Goal: Information Seeking & Learning: Learn about a topic

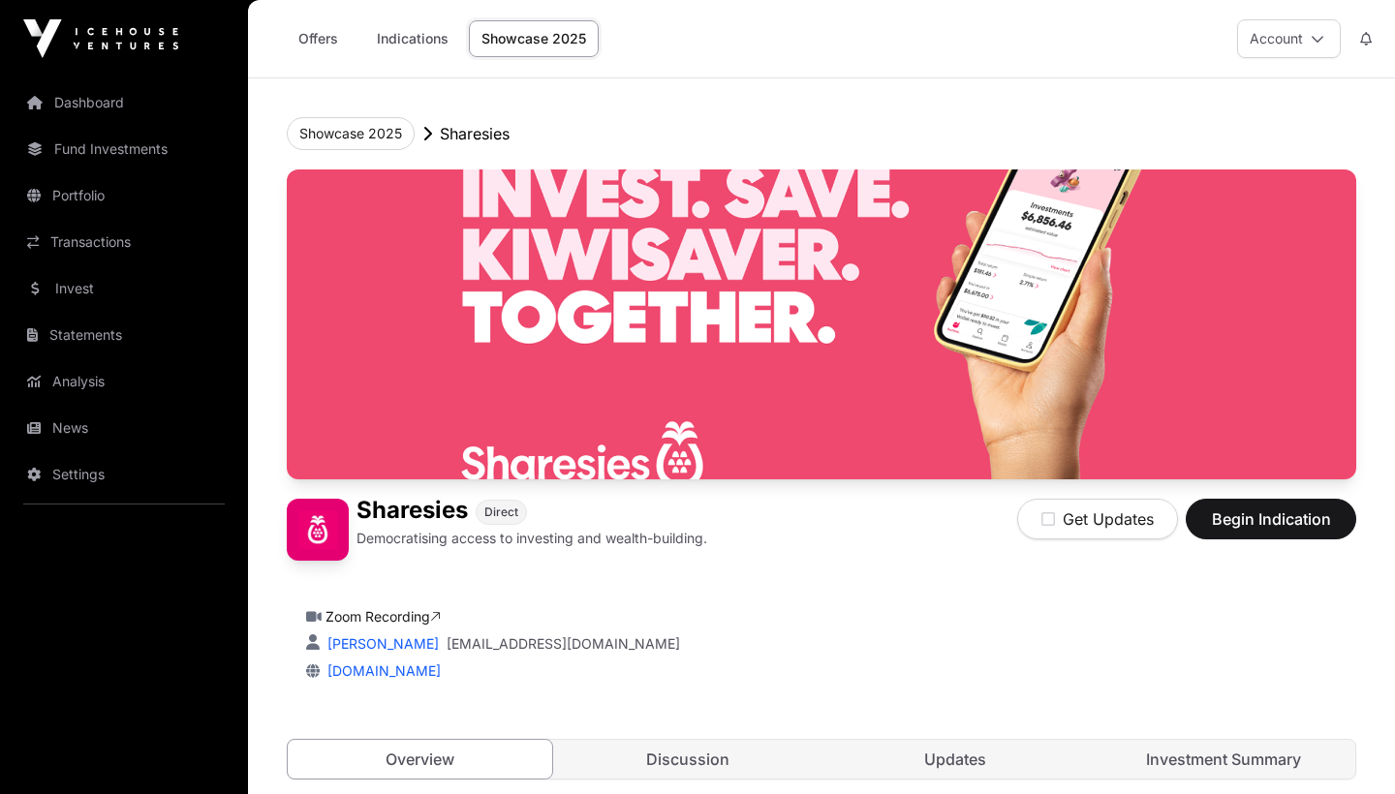
click at [108, 99] on link "Dashboard" at bounding box center [123, 102] width 217 height 43
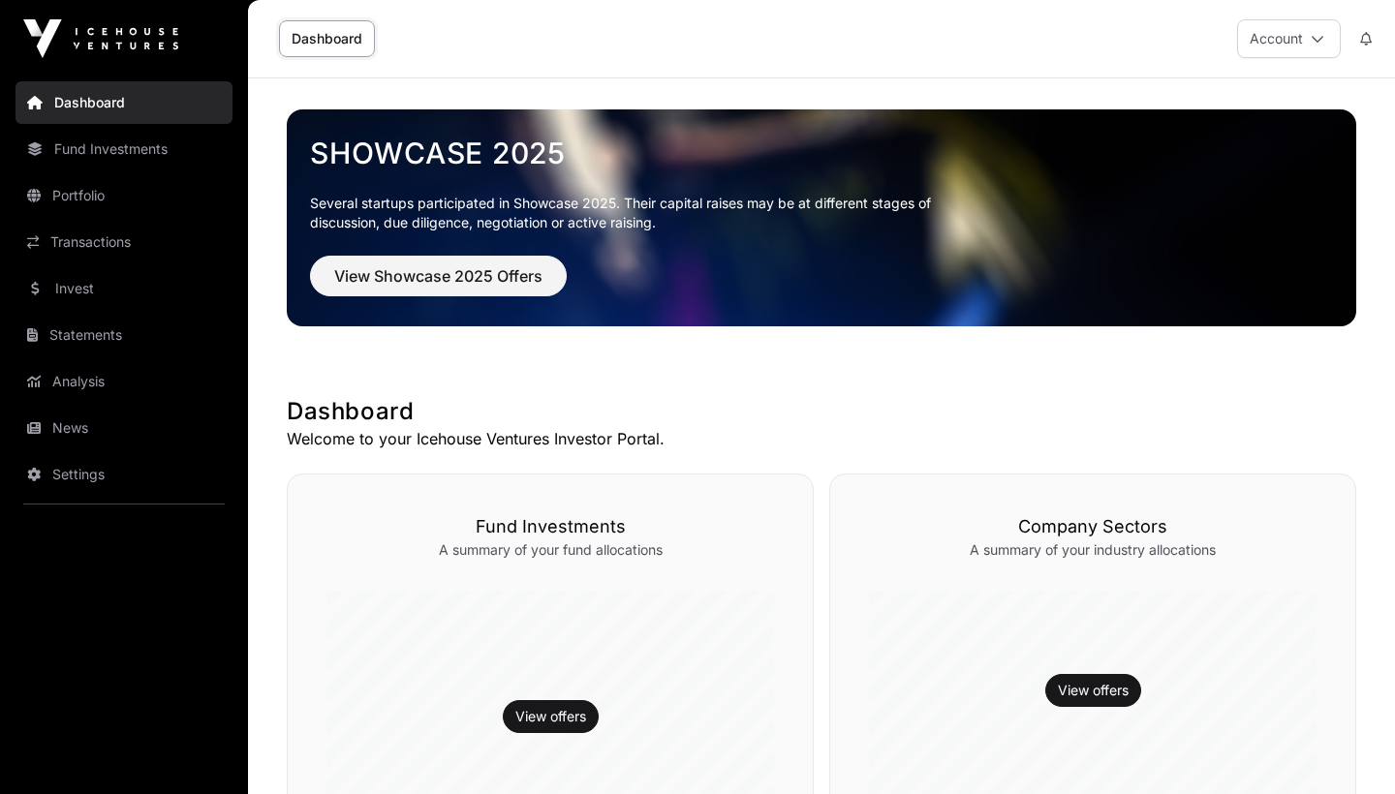
click at [89, 139] on link "Fund Investments" at bounding box center [123, 149] width 217 height 43
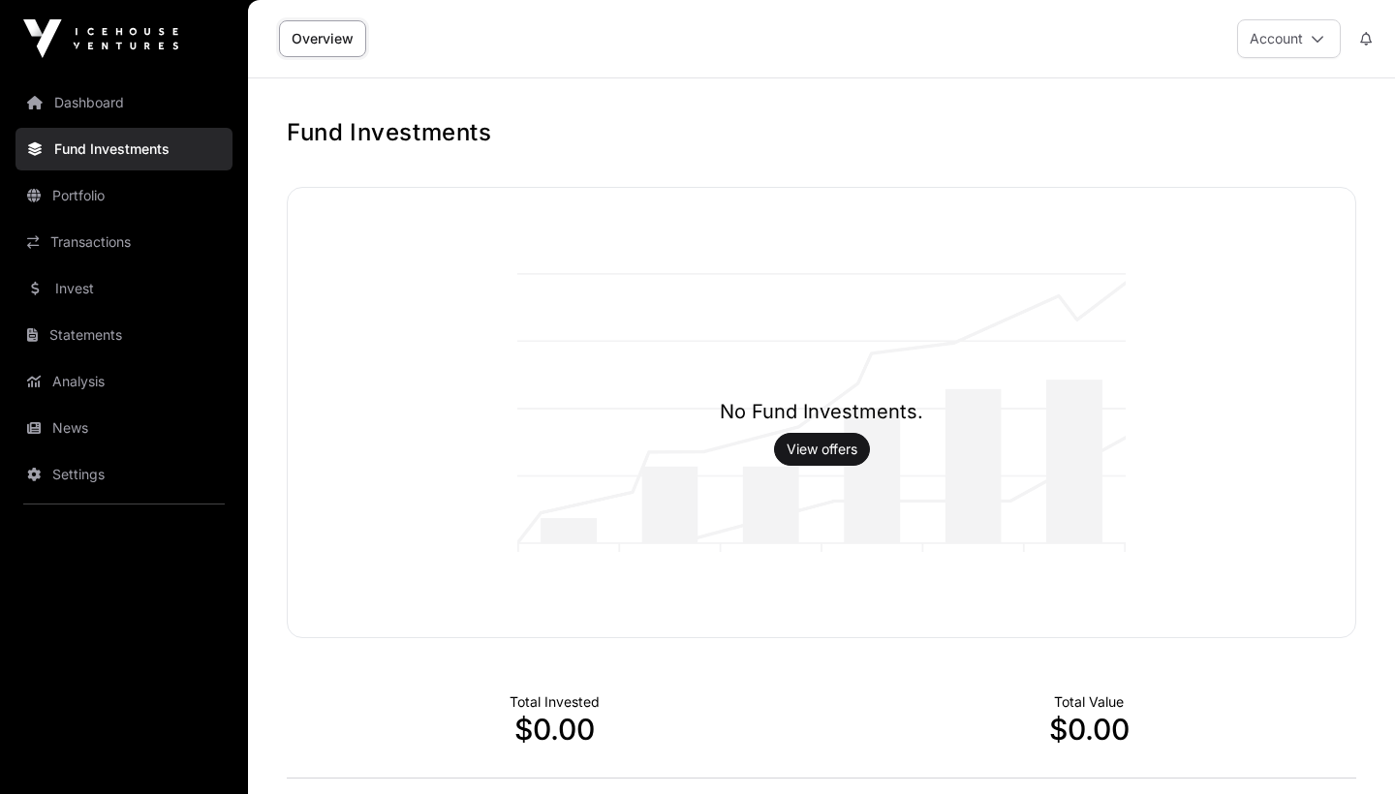
click at [86, 189] on link "Portfolio" at bounding box center [123, 195] width 217 height 43
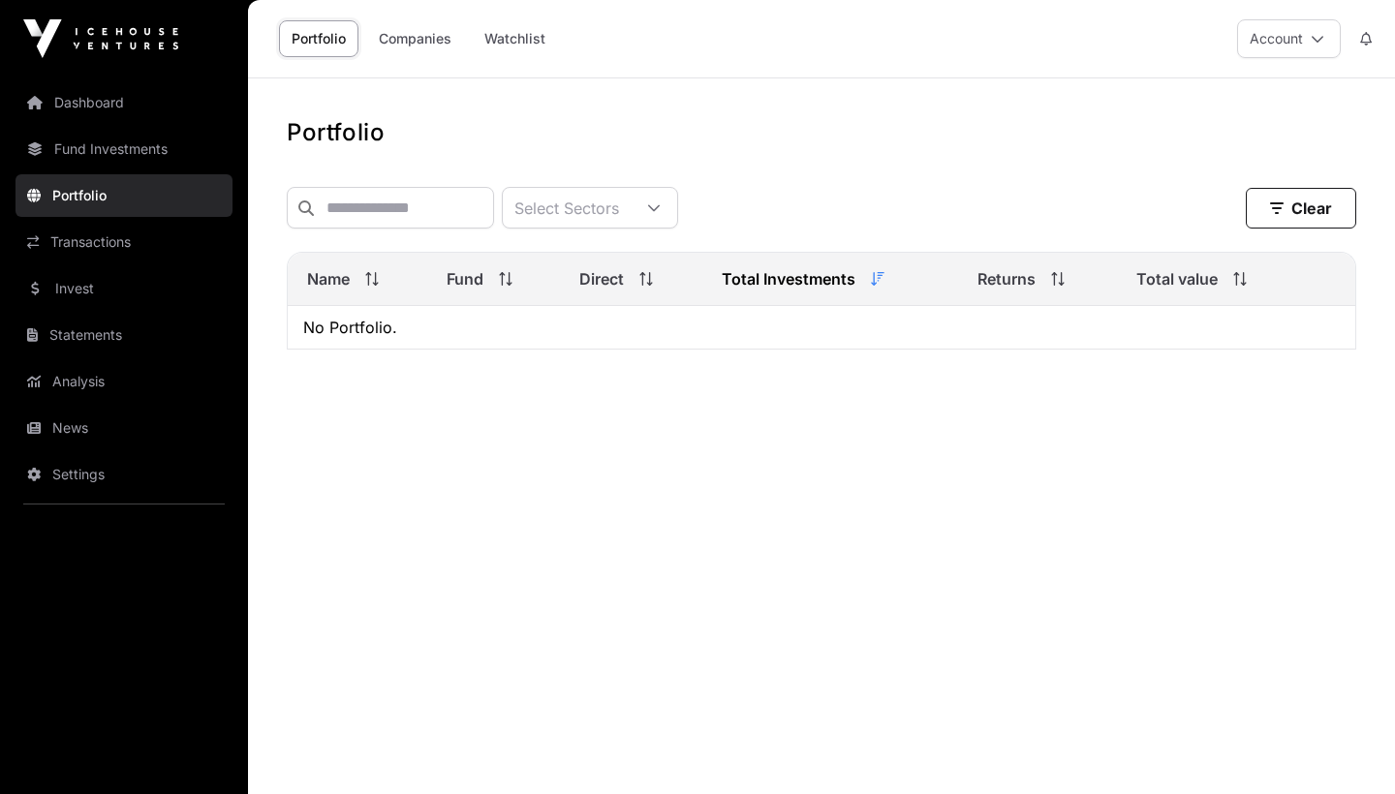
click at [87, 242] on link "Transactions" at bounding box center [123, 242] width 217 height 43
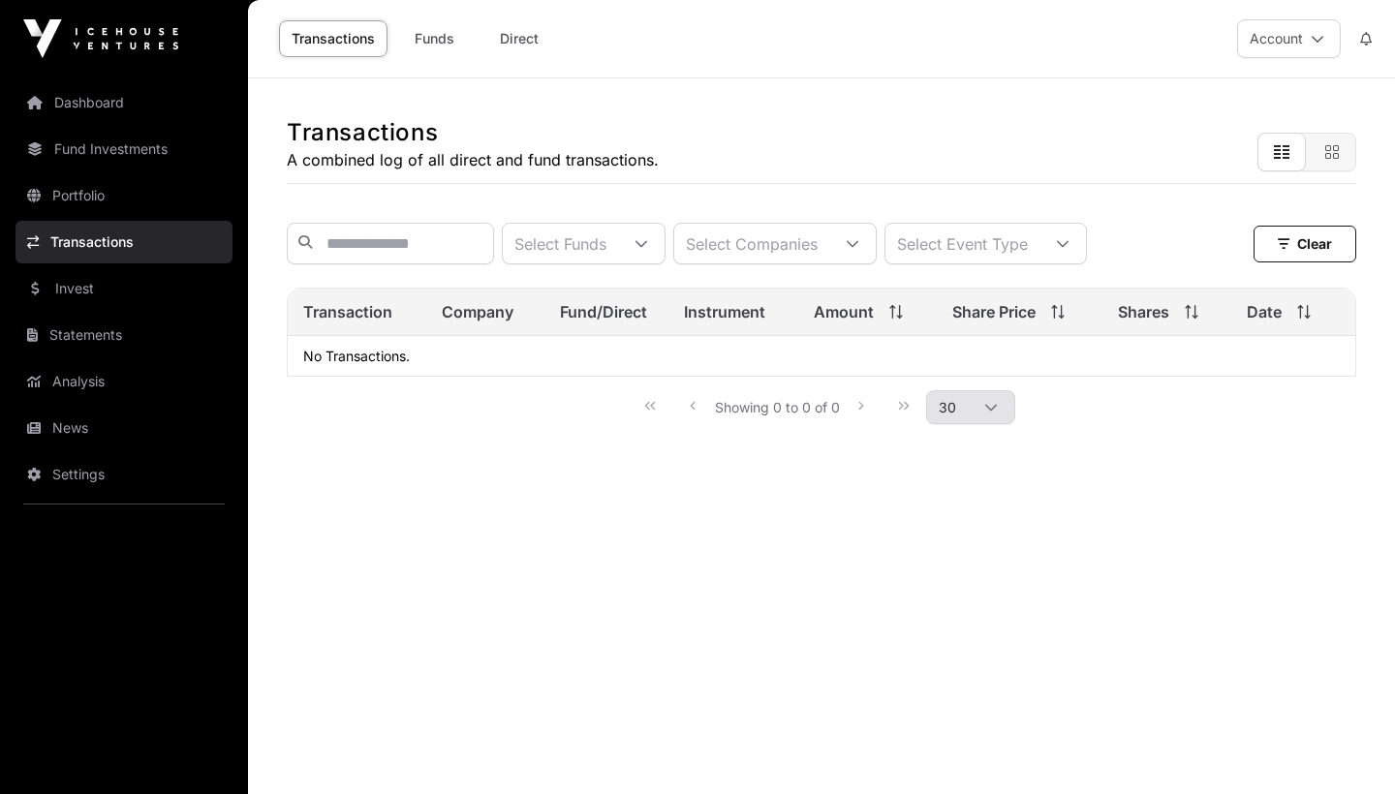
click at [85, 296] on link "Invest" at bounding box center [123, 288] width 217 height 43
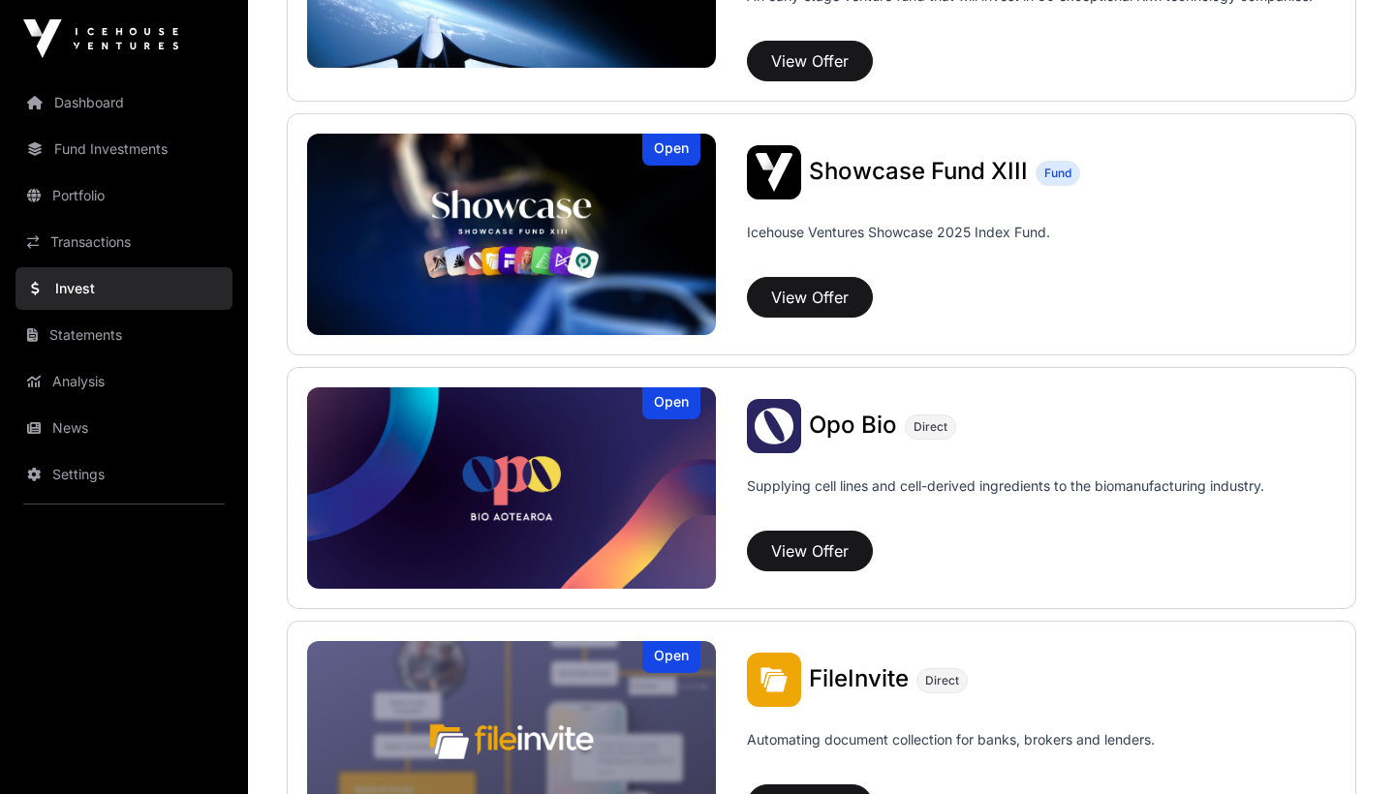
scroll to position [651, 0]
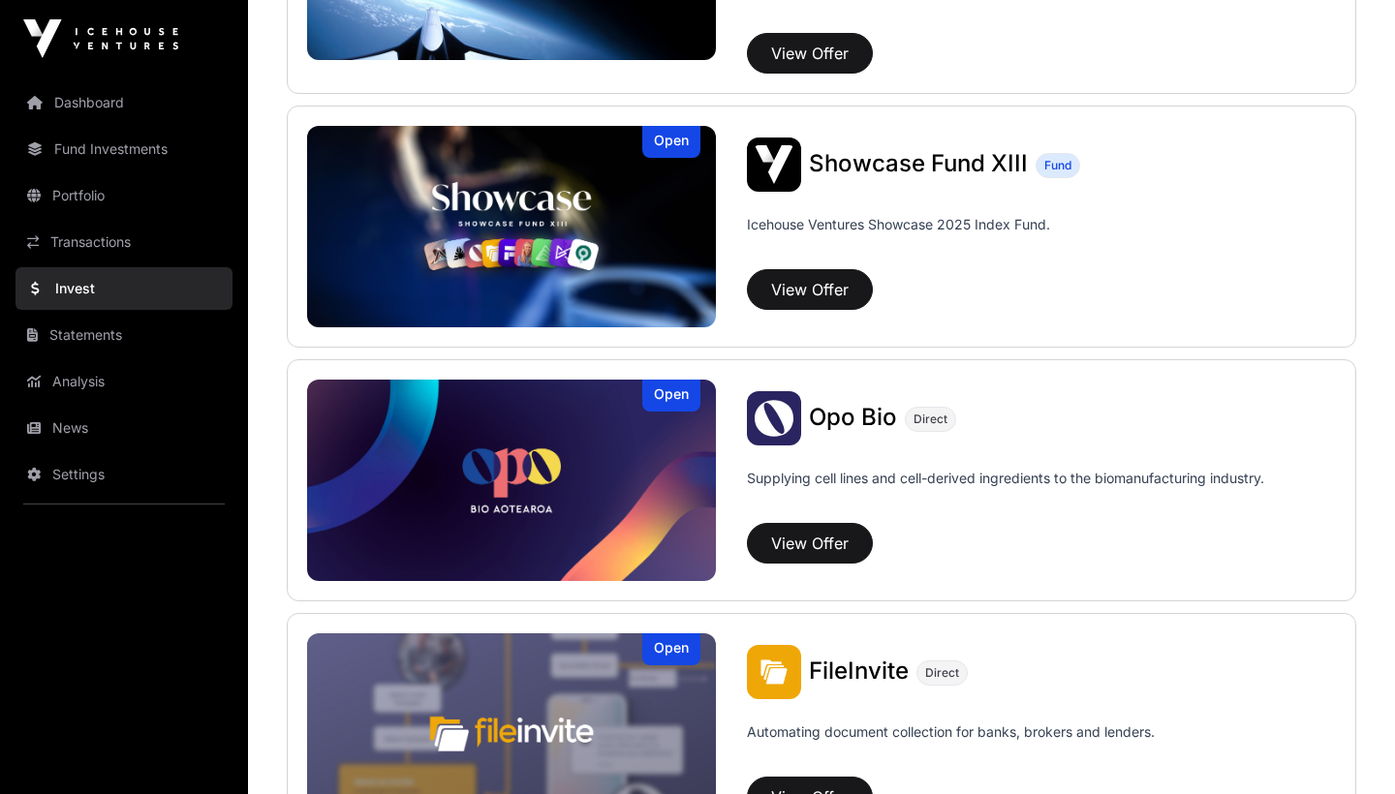
click at [793, 285] on button "View Offer" at bounding box center [810, 289] width 126 height 41
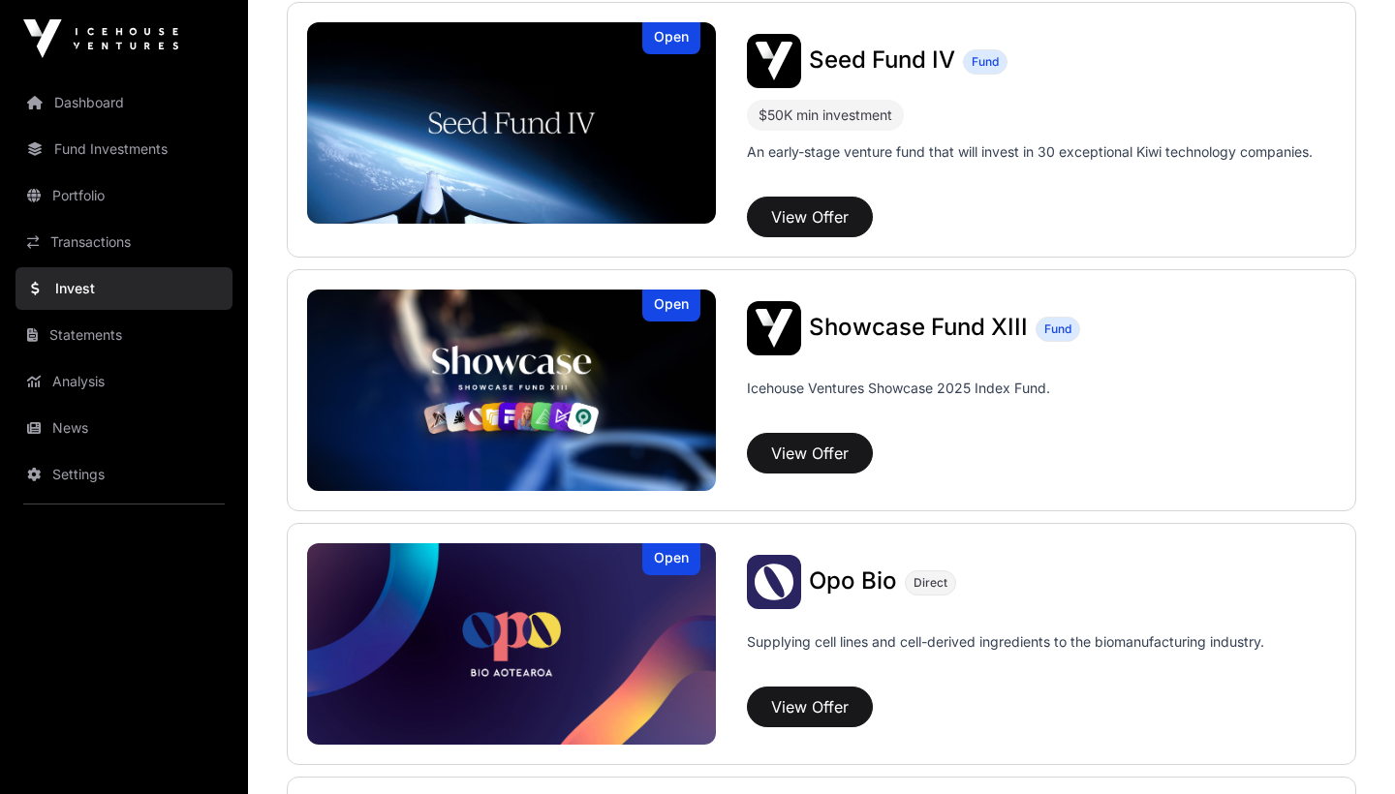
scroll to position [465, 0]
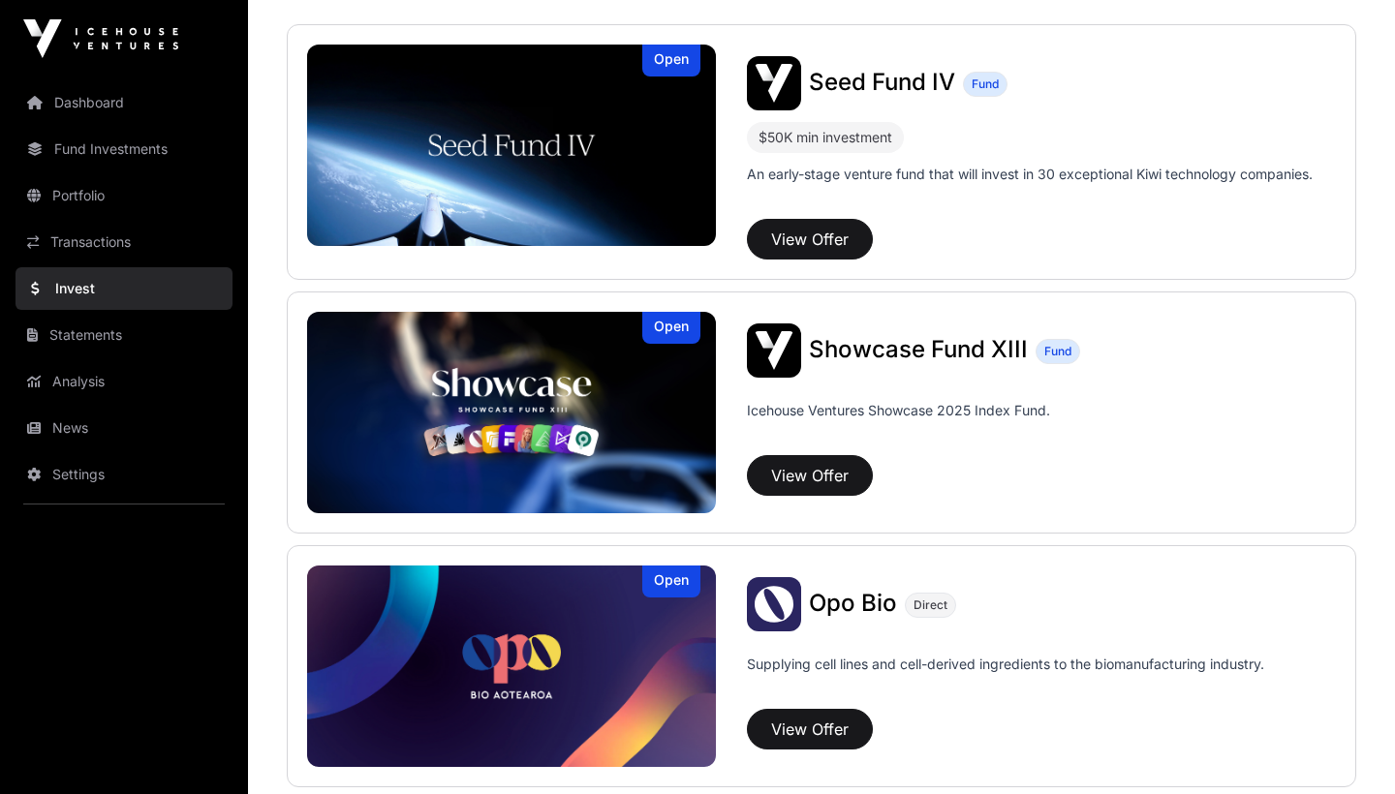
click at [784, 245] on button "View Offer" at bounding box center [810, 239] width 126 height 41
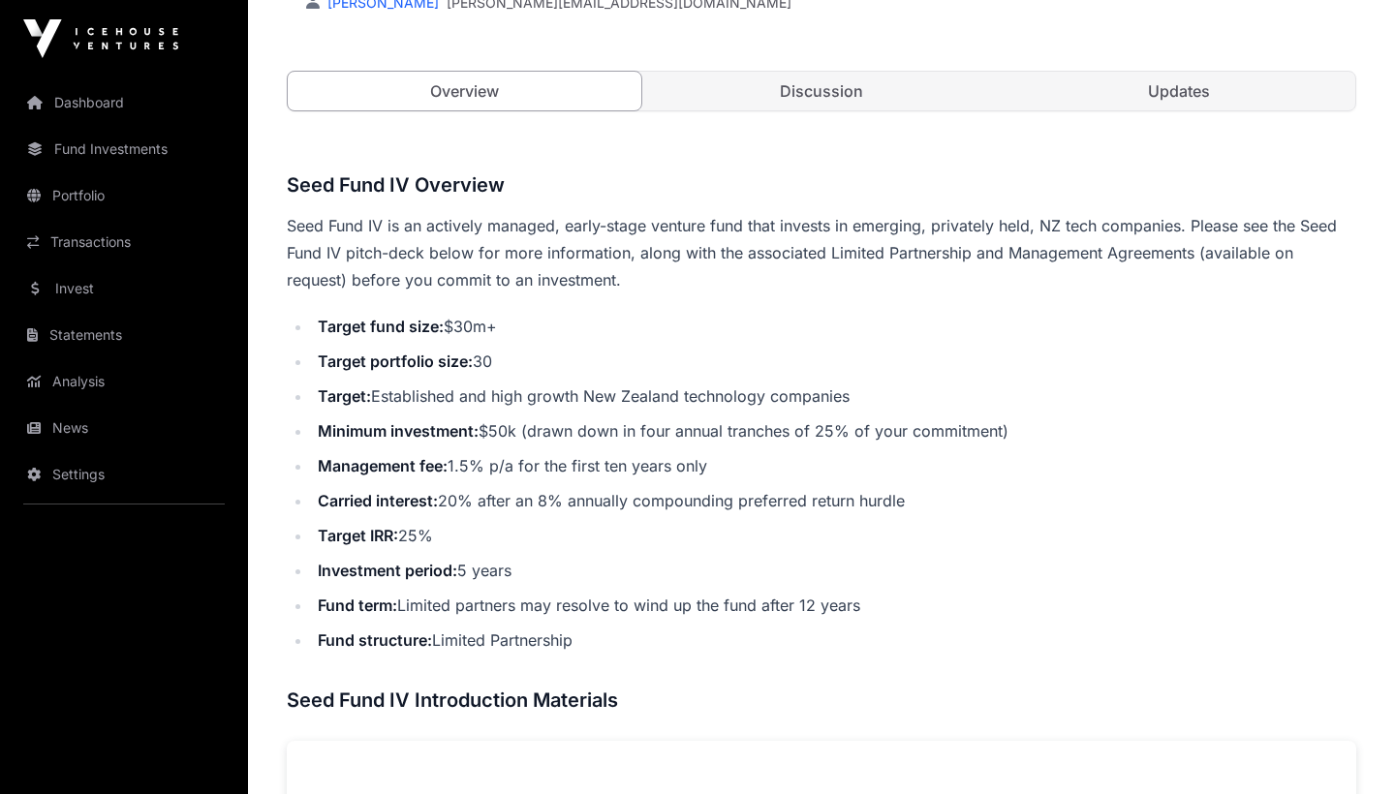
scroll to position [605, 0]
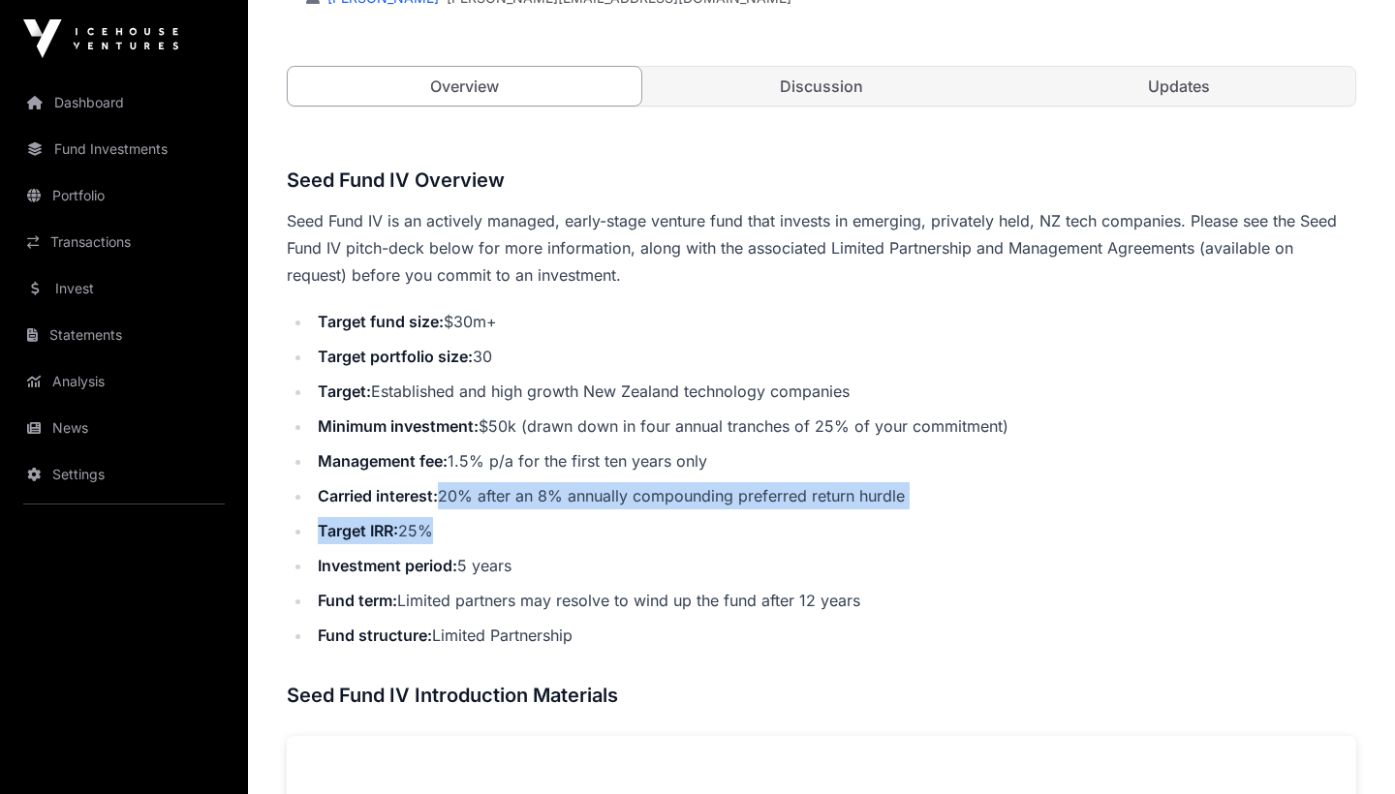
drag, startPoint x: 440, startPoint y: 499, endPoint x: 523, endPoint y: 543, distance: 94.5
click at [523, 543] on ul "Target fund size: $30m+ Target portfolio size: 30 Target: Established and high …" at bounding box center [821, 478] width 1069 height 341
click at [523, 543] on li "Target IRR: 25%" at bounding box center [834, 530] width 1044 height 27
drag, startPoint x: 509, startPoint y: 571, endPoint x: 330, endPoint y: 476, distance: 203.2
click at [330, 476] on ul "Target fund size: $30m+ Target portfolio size: 30 Target: Established and high …" at bounding box center [821, 478] width 1069 height 341
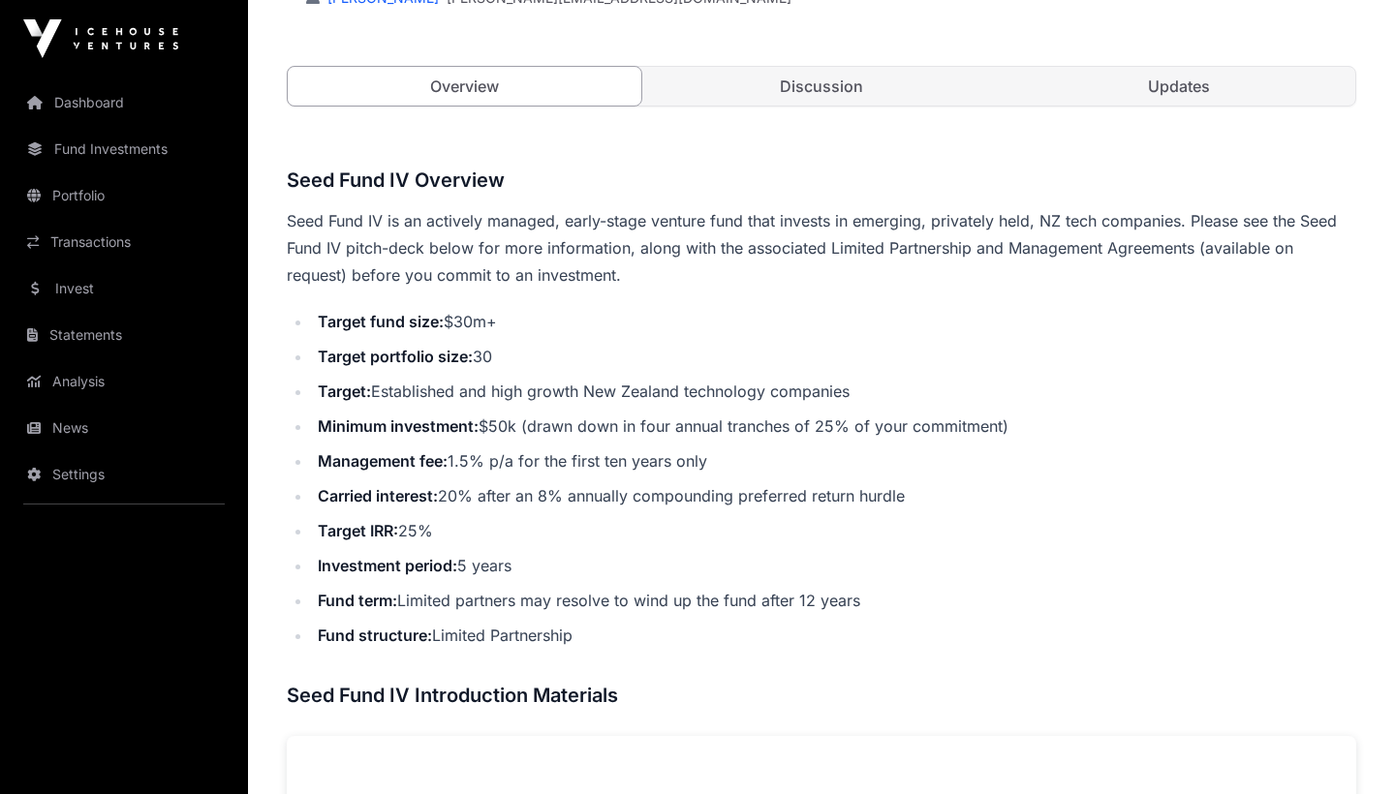
click at [336, 478] on ul "Target fund size: $30m+ Target portfolio size: 30 Target: Established and high …" at bounding box center [821, 478] width 1069 height 341
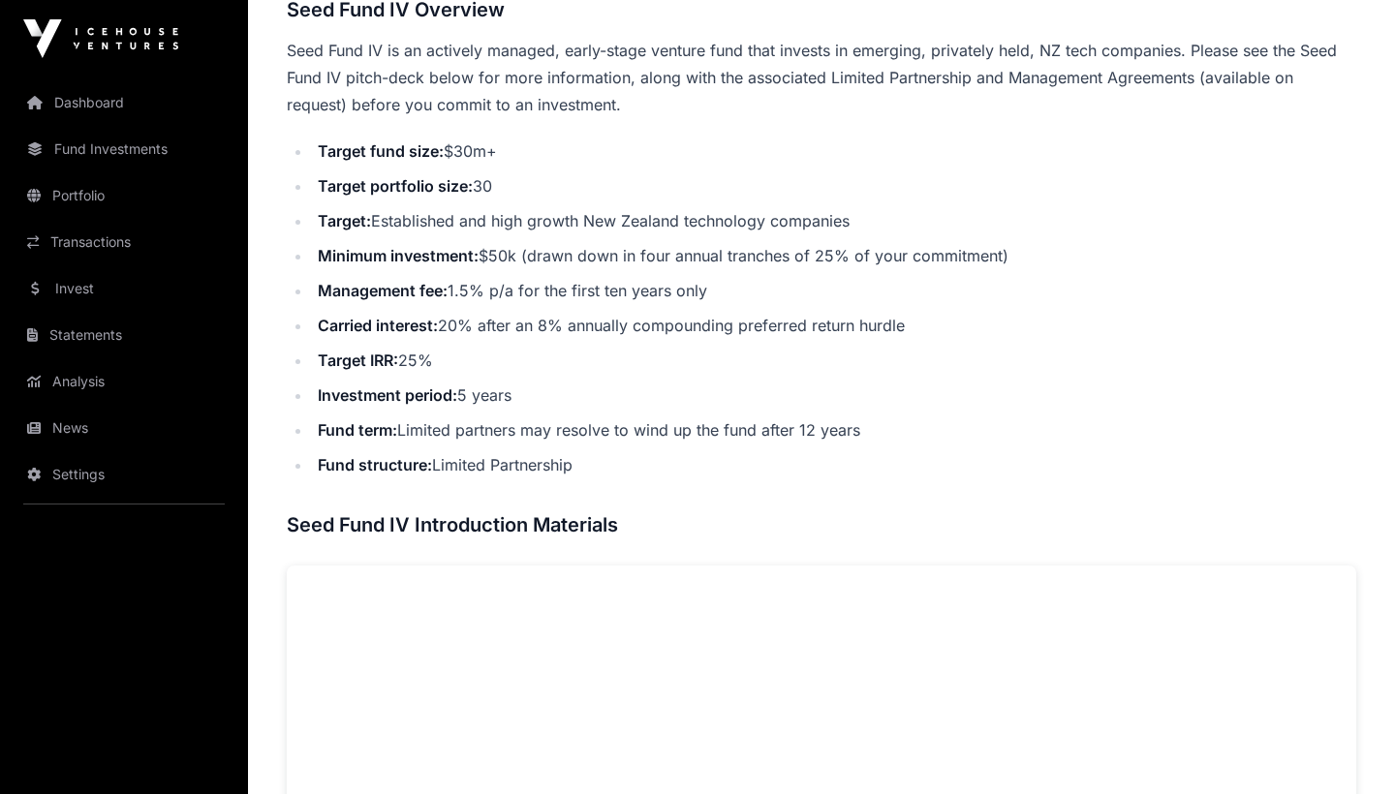
scroll to position [775, 0]
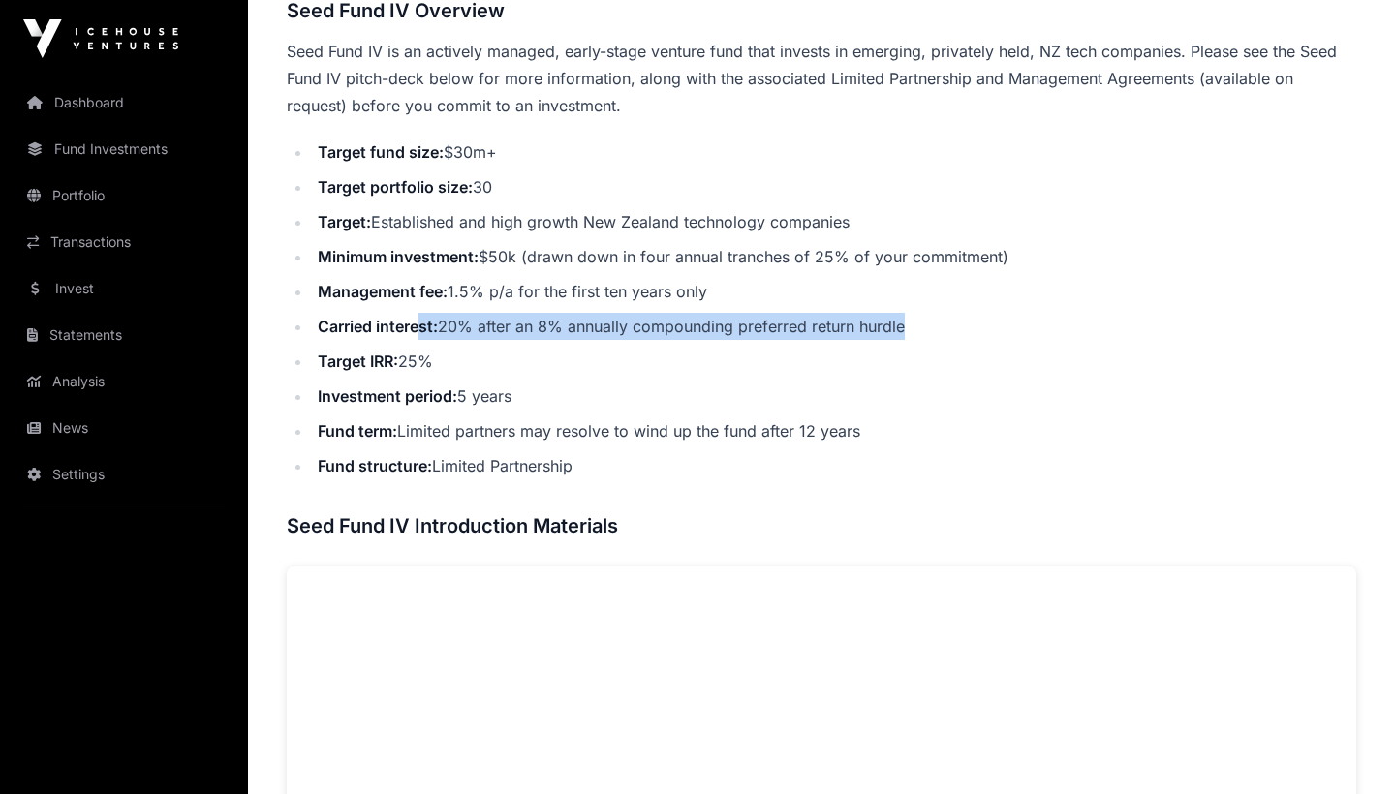
drag, startPoint x: 417, startPoint y: 326, endPoint x: 467, endPoint y: 336, distance: 50.3
click at [467, 336] on li "Carried interest: 20% after an 8% annually compounding preferred return hurdle" at bounding box center [834, 326] width 1044 height 27
drag, startPoint x: 910, startPoint y: 323, endPoint x: 306, endPoint y: 324, distance: 604.4
click at [306, 324] on ul "Target fund size: $30m+ Target portfolio size: 30 Target: Established and high …" at bounding box center [821, 309] width 1069 height 341
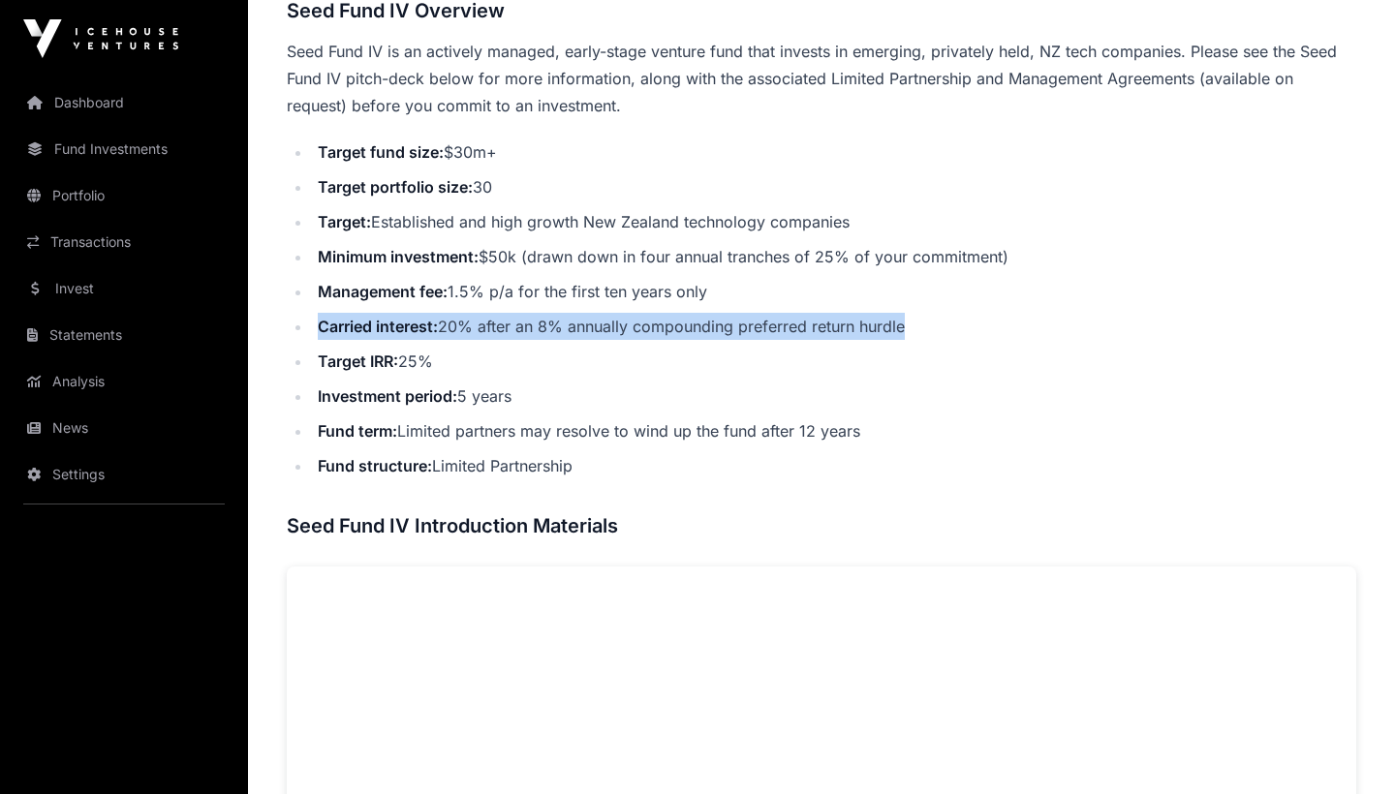
copy li "Carried interest: 20% after an 8% annually compounding preferred return hurdle"
